Goal: Transaction & Acquisition: Purchase product/service

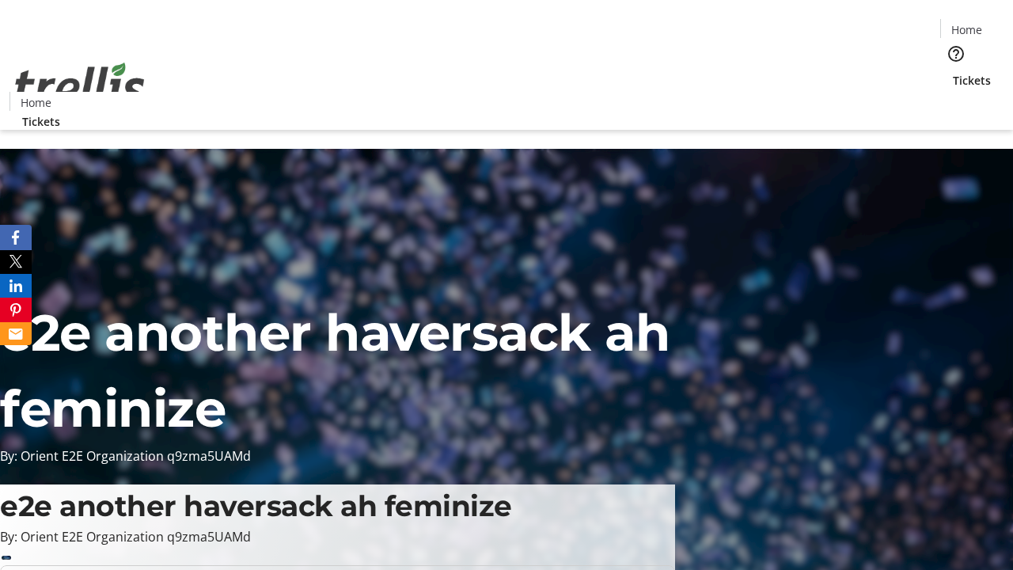
click at [953, 72] on span "Tickets" at bounding box center [972, 80] width 38 height 17
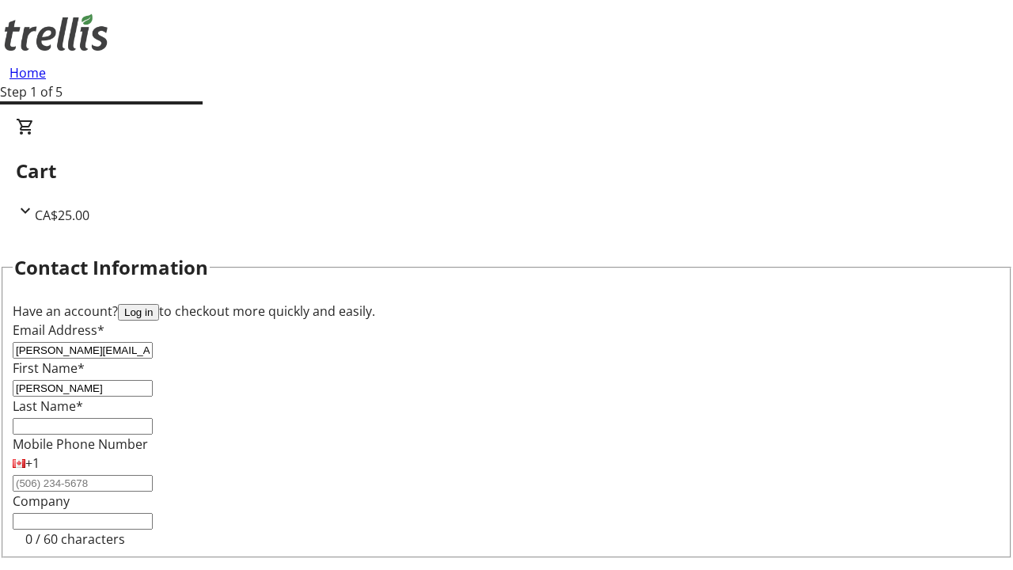
type input "[PERSON_NAME]"
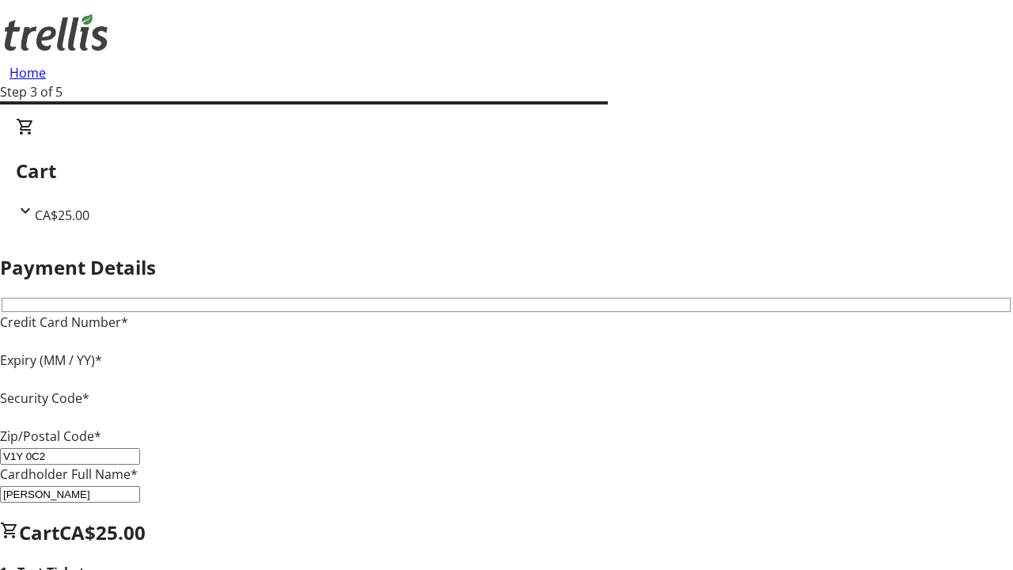
type input "V1Y 0C2"
